Goal: Navigation & Orientation: Find specific page/section

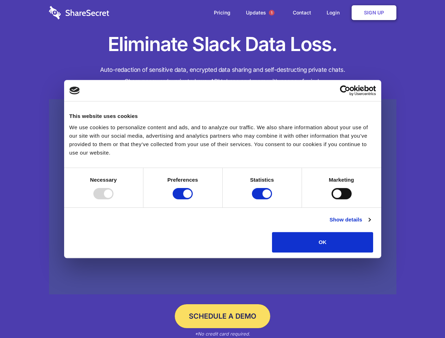
click at [113, 199] on div at bounding box center [103, 193] width 20 height 11
click at [193, 199] on input "Preferences" at bounding box center [183, 193] width 20 height 11
checkbox input "false"
click at [263, 199] on input "Statistics" at bounding box center [262, 193] width 20 height 11
checkbox input "false"
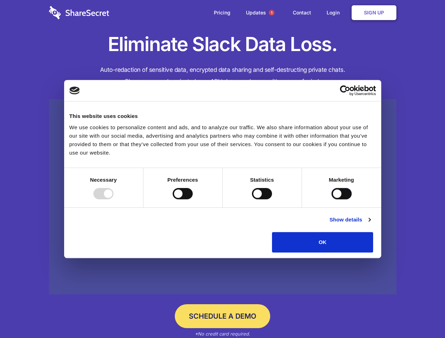
click at [331, 199] on input "Marketing" at bounding box center [341, 193] width 20 height 11
checkbox input "true"
click at [370, 224] on link "Show details" at bounding box center [349, 219] width 41 height 8
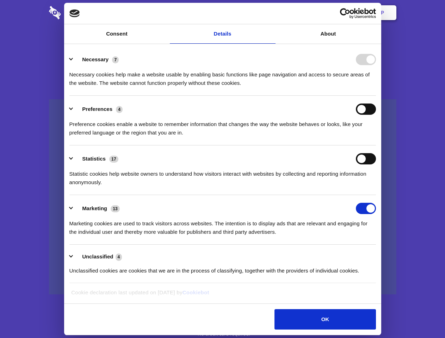
click at [376, 96] on li "Necessary 7 Necessary cookies help make a website usable by enabling basic func…" at bounding box center [222, 71] width 306 height 50
click at [271, 13] on span "1" at bounding box center [272, 13] width 6 height 6
